Goal: Navigation & Orientation: Find specific page/section

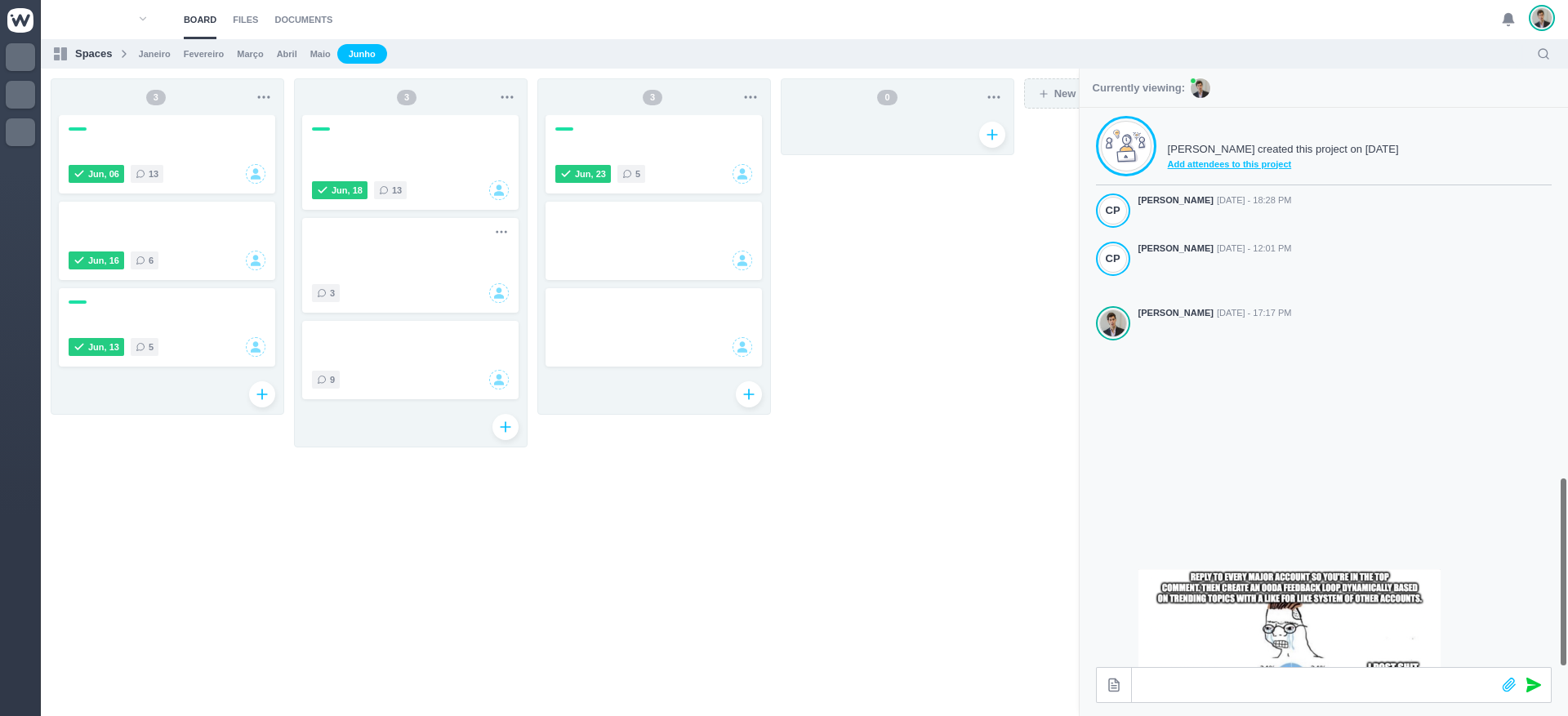
scroll to position [1079, 0]
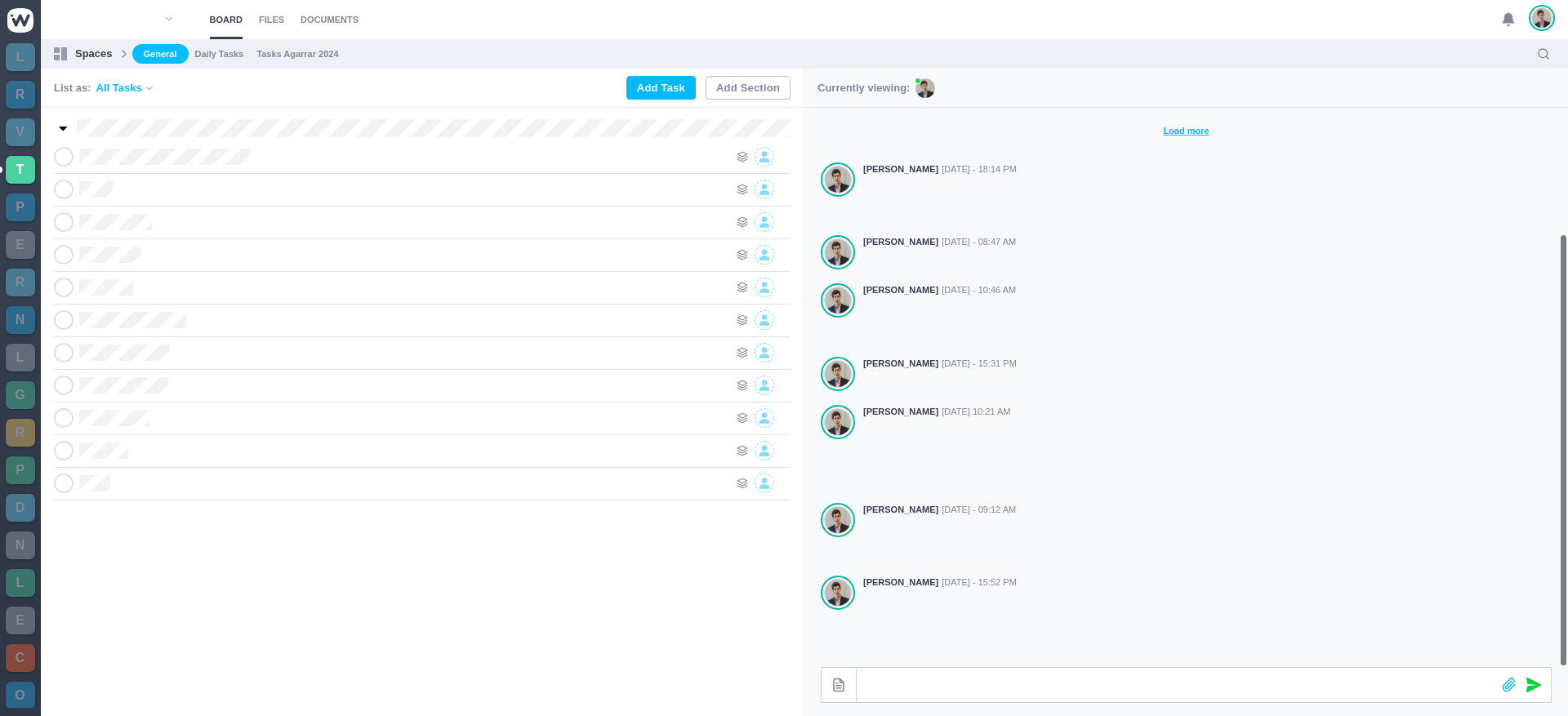
scroll to position [213, 0]
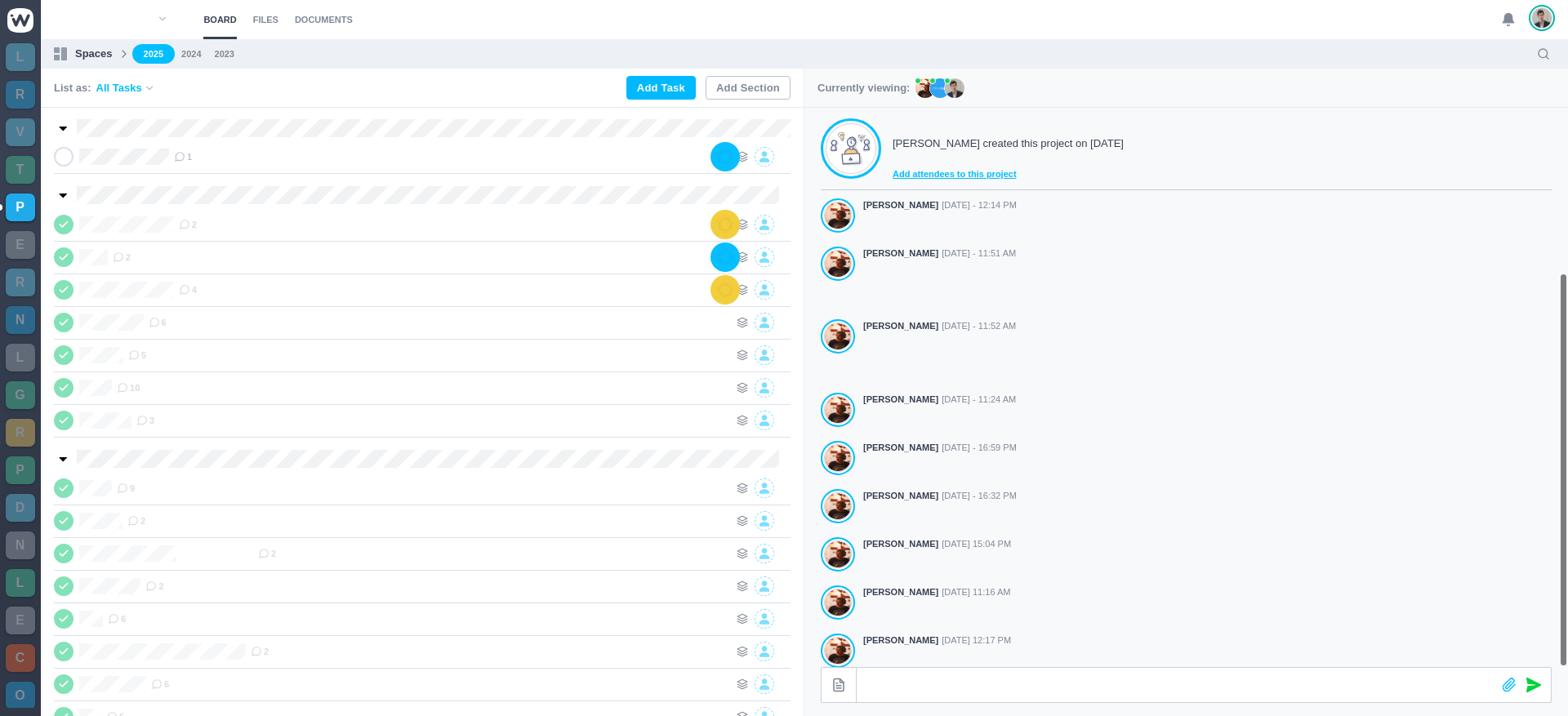
scroll to position [289, 0]
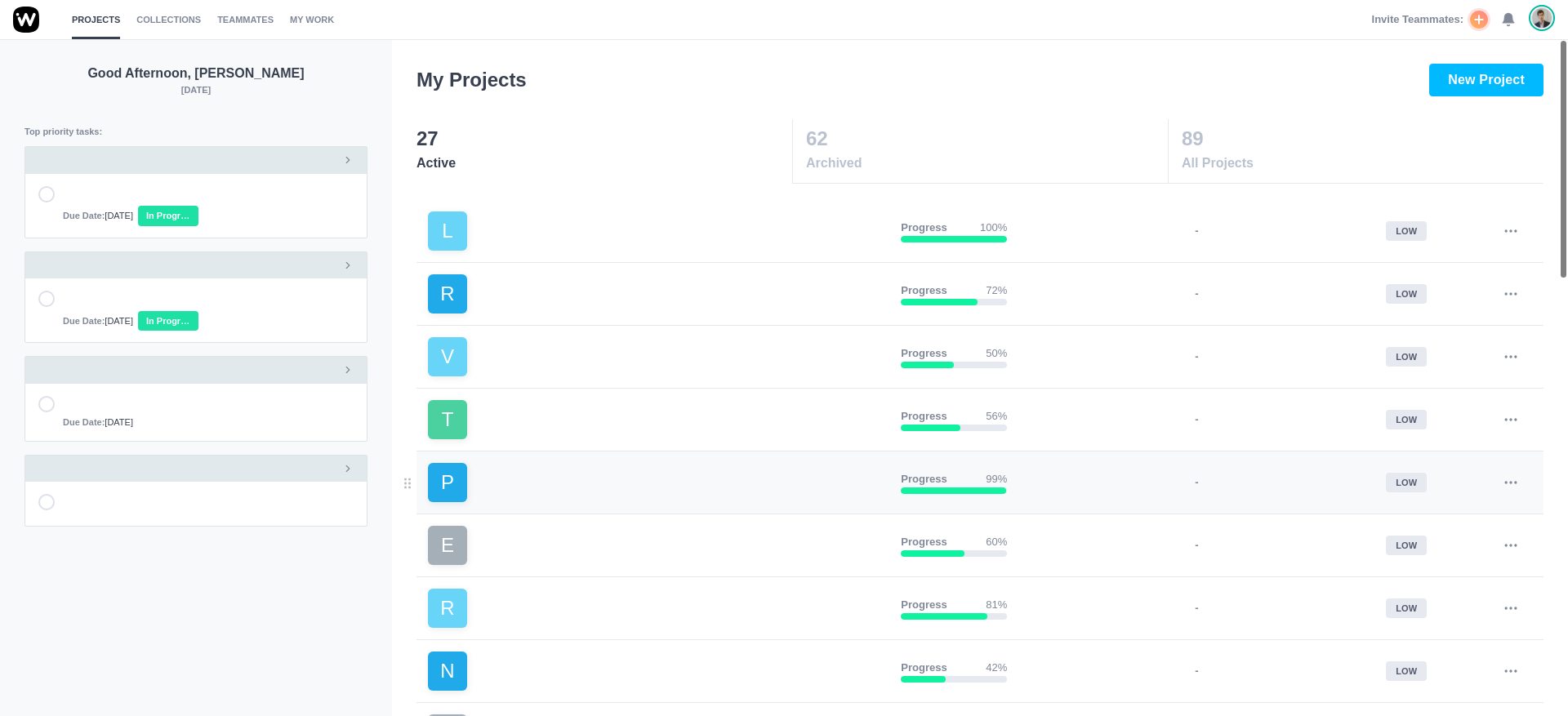
click at [532, 470] on link "P" at bounding box center [658, 483] width 460 height 39
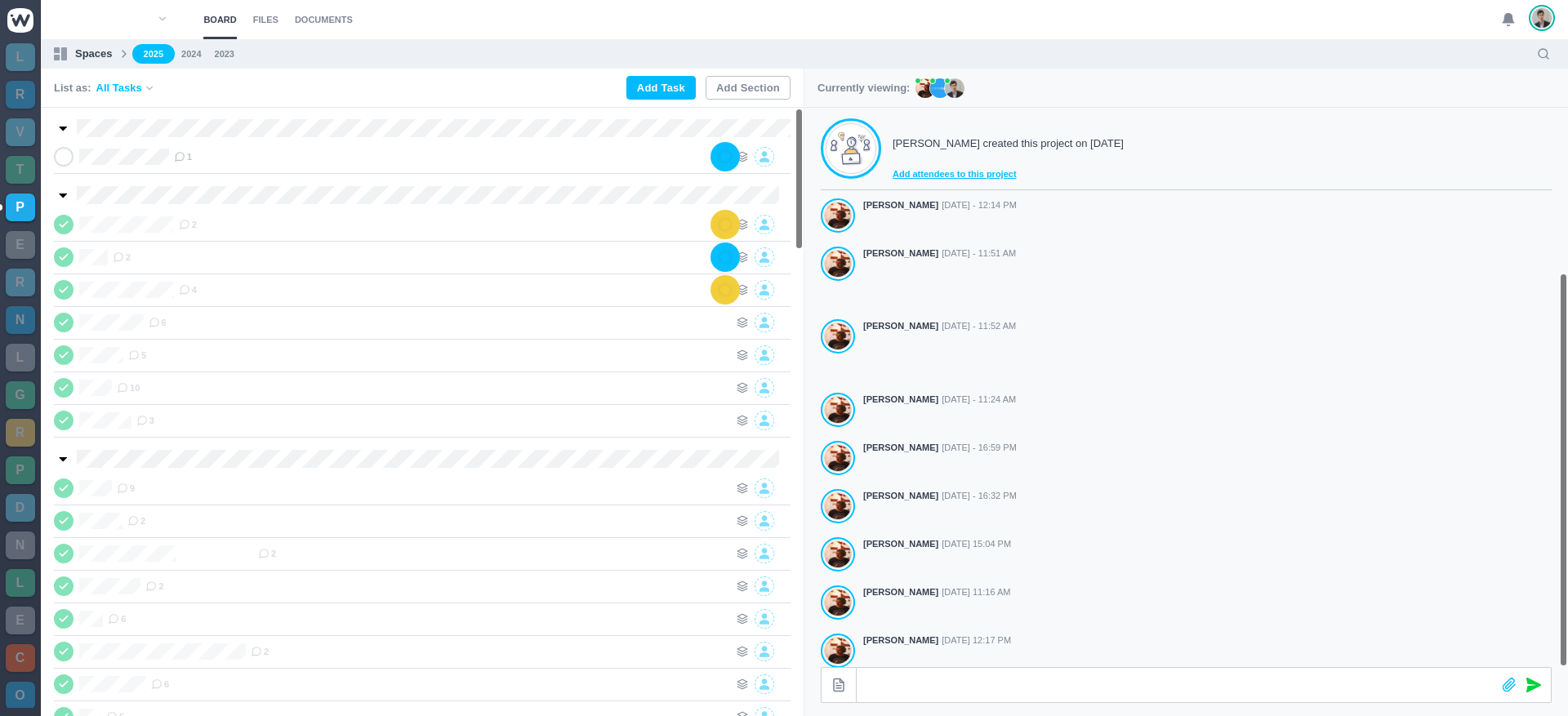
scroll to position [289, 0]
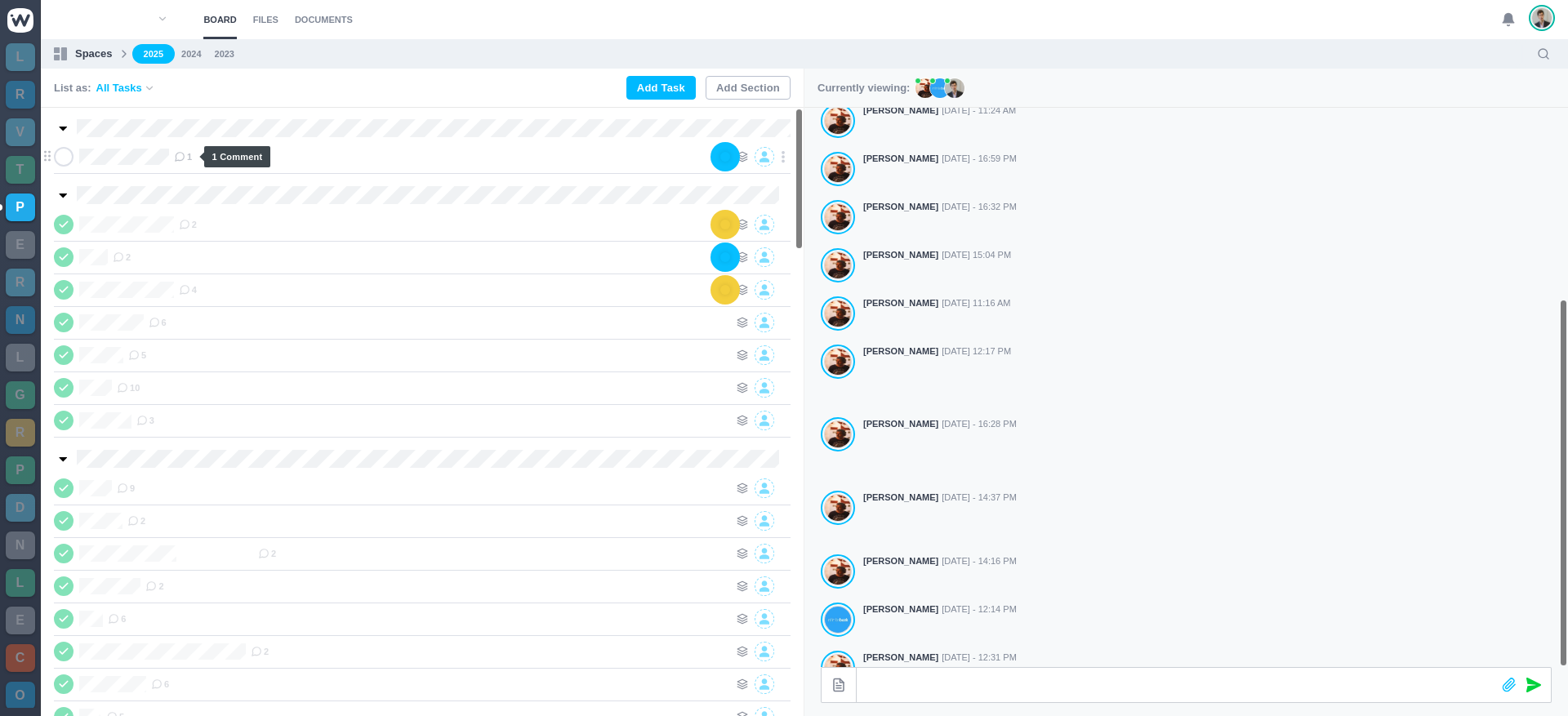
click at [192, 158] on span "1" at bounding box center [183, 157] width 18 height 13
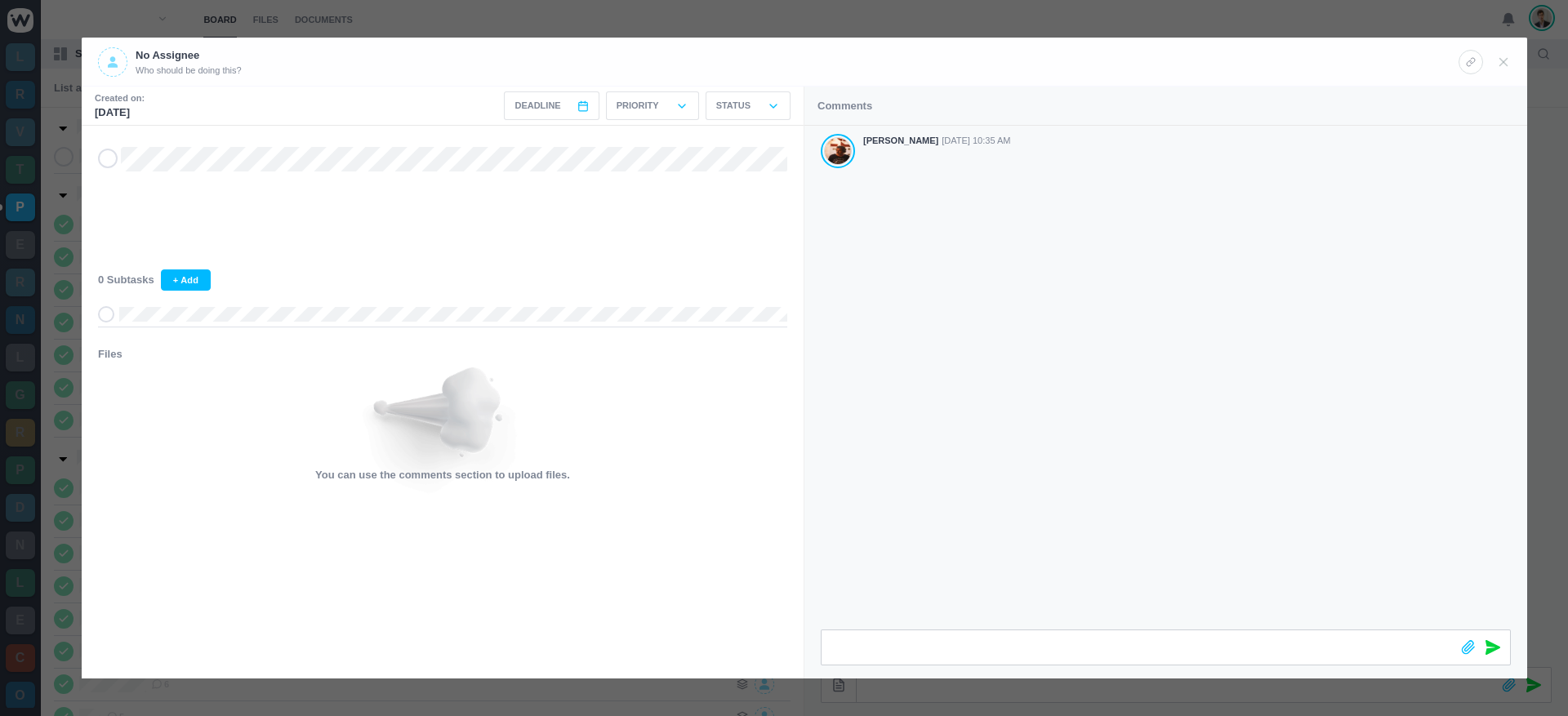
drag, startPoint x: 1012, startPoint y: 372, endPoint x: 1000, endPoint y: 397, distance: 27.7
click at [1000, 397] on div "[PERSON_NAME] [DATE] 10:35 AM" at bounding box center [1165, 377] width 723 height 504
click at [1012, 255] on div "[PERSON_NAME] [DATE] 10:35 AM" at bounding box center [1165, 377] width 723 height 504
click at [983, 235] on div "[PERSON_NAME] [DATE] 10:35 AM" at bounding box center [1165, 188] width 723 height 125
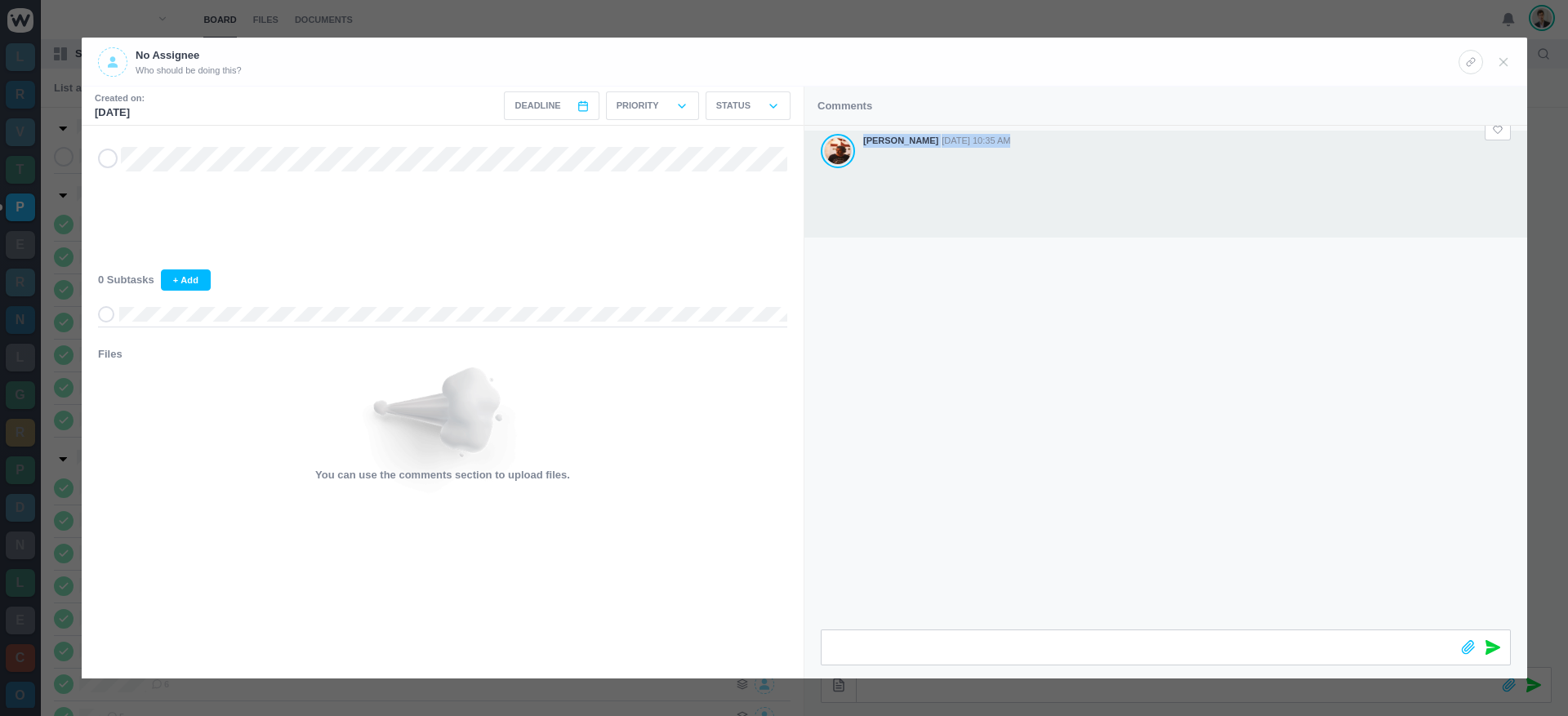
click at [880, 210] on div "[PERSON_NAME] [DATE] 10:35 AM" at bounding box center [1165, 184] width 723 height 107
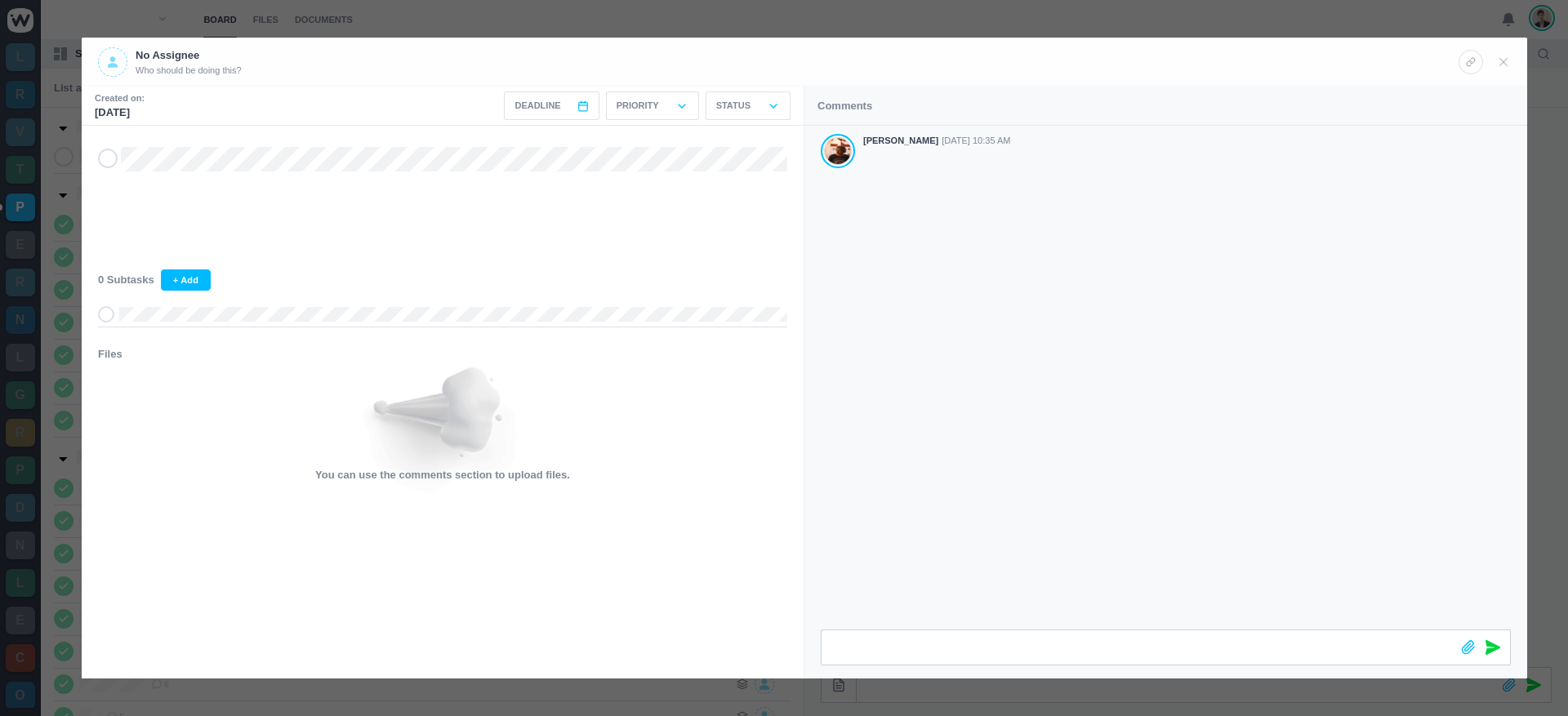
click at [932, 317] on div "[PERSON_NAME] [DATE] 10:35 AM" at bounding box center [1165, 377] width 723 height 504
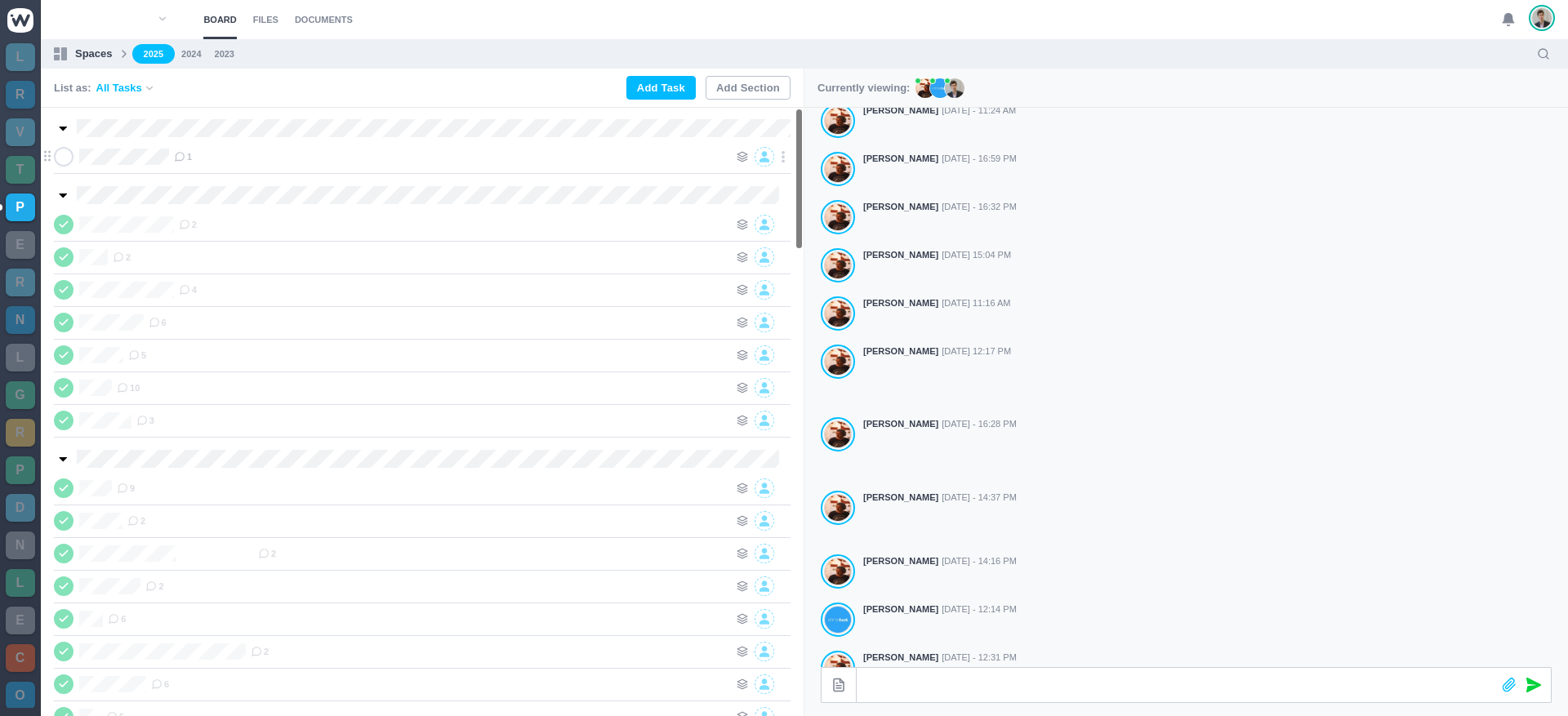
click at [185, 162] on icon at bounding box center [180, 157] width 11 height 11
